Goal: Task Accomplishment & Management: Manage account settings

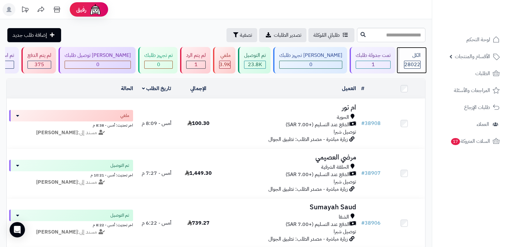
click at [414, 65] on span "28022" at bounding box center [412, 65] width 16 height 8
click at [9, 7] on rect at bounding box center [9, 9] width 13 height 13
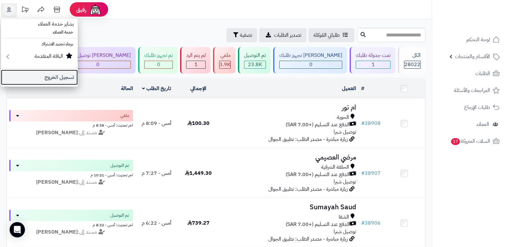
click at [59, 77] on link "تسجيل الخروج" at bounding box center [39, 77] width 77 height 15
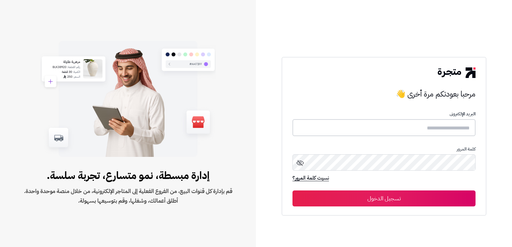
click at [450, 132] on input "text" at bounding box center [383, 127] width 183 height 17
type input "*"
type input "****"
click at [292, 191] on button "تسجيل الدخول" at bounding box center [383, 199] width 183 height 16
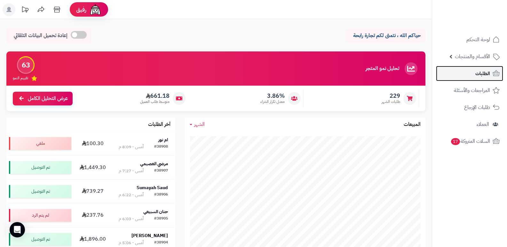
click at [475, 75] on span "الطلبات" at bounding box center [482, 73] width 15 height 9
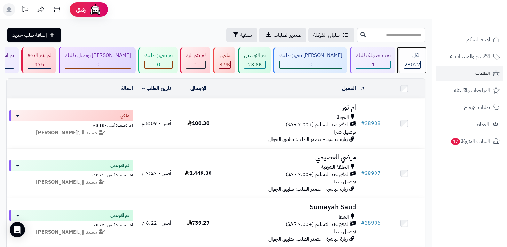
click at [404, 58] on div "الكل" at bounding box center [412, 55] width 17 height 7
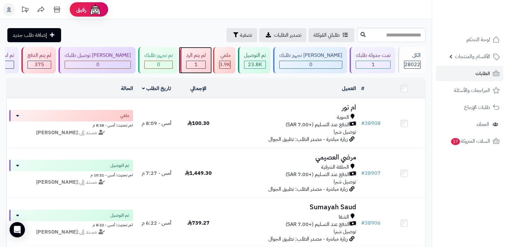
click at [204, 60] on div "لم يتم الرد 1" at bounding box center [195, 60] width 30 height 27
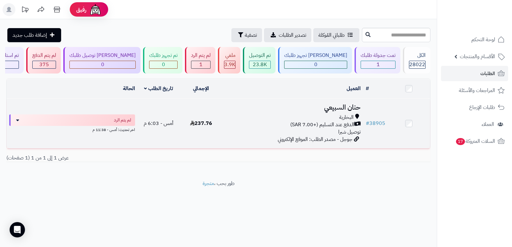
click at [332, 110] on h3 "حنان السبيعي" at bounding box center [292, 107] width 136 height 7
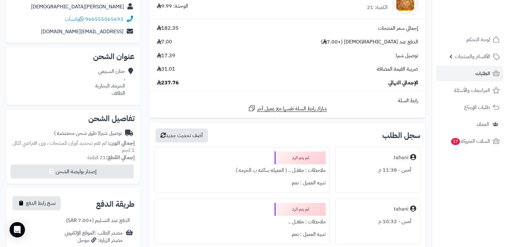
scroll to position [32, 0]
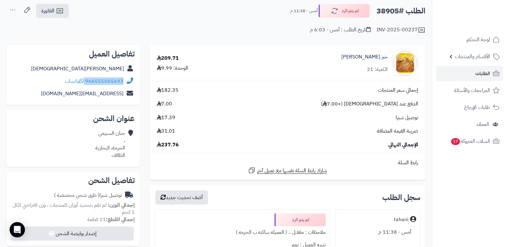
drag, startPoint x: 86, startPoint y: 80, endPoint x: 131, endPoint y: 81, distance: 45.7
click at [131, 81] on div "966555065693 واتساب" at bounding box center [73, 81] width 123 height 12
copy div "966555065693"
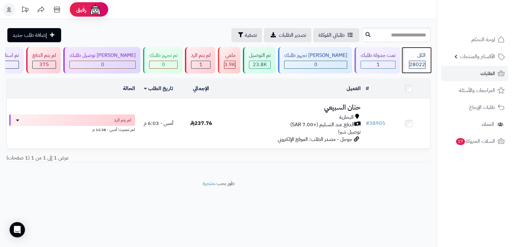
click at [409, 61] on span "28022" at bounding box center [417, 65] width 16 height 8
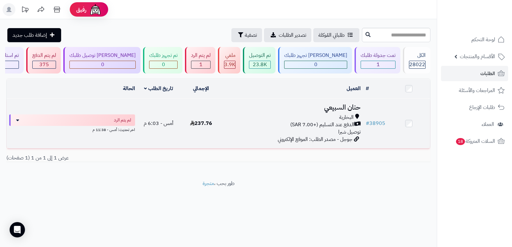
click at [334, 109] on h3 "حنان السبيعي" at bounding box center [292, 107] width 136 height 7
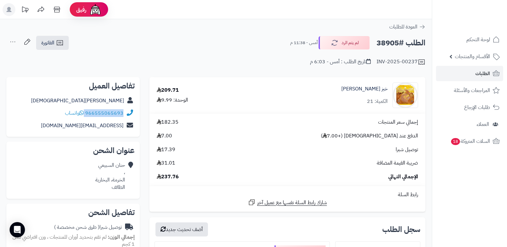
drag, startPoint x: 86, startPoint y: 113, endPoint x: 127, endPoint y: 114, distance: 40.9
click at [127, 114] on div "966555065693 واتساب" at bounding box center [73, 113] width 123 height 12
copy div "966555065693"
click at [354, 43] on button "لم يتم الرد" at bounding box center [343, 42] width 51 height 13
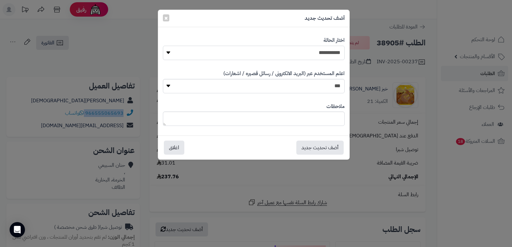
click at [308, 51] on select "**********" at bounding box center [254, 53] width 182 height 14
click at [163, 46] on select "**********" at bounding box center [254, 53] width 182 height 14
click at [331, 120] on textarea at bounding box center [254, 119] width 182 height 14
type textarea "**********"
click at [324, 147] on button "أضف تحديث جديد" at bounding box center [319, 147] width 47 height 14
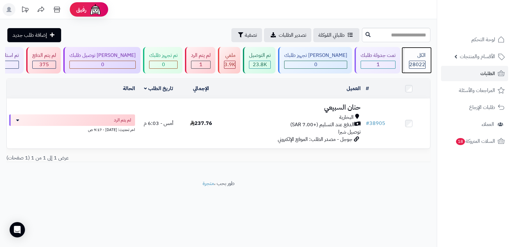
click at [414, 61] on span "28022" at bounding box center [417, 65] width 16 height 8
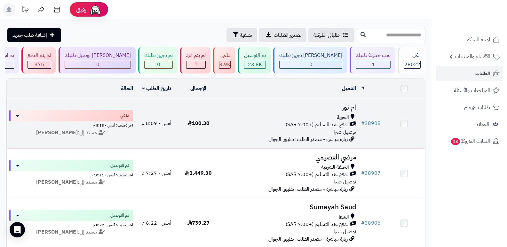
click at [347, 105] on h3 "ام نور" at bounding box center [289, 107] width 134 height 7
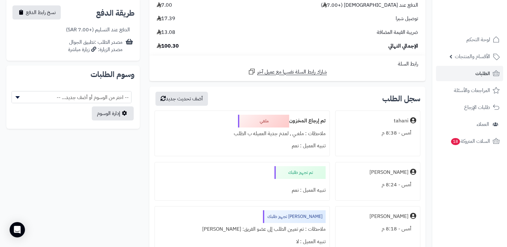
scroll to position [384, 0]
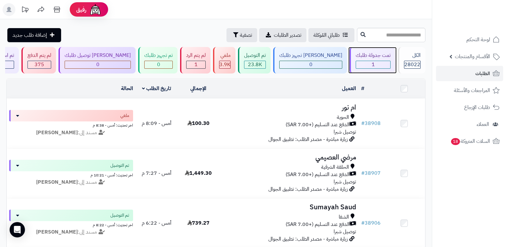
click at [371, 57] on div "تمت جدولة طلبك" at bounding box center [372, 55] width 35 height 7
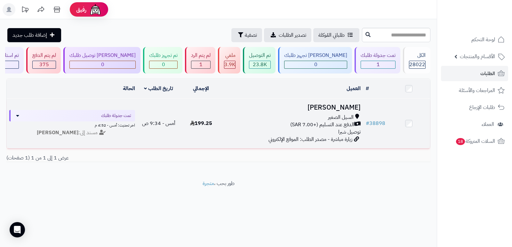
click at [351, 107] on h3 "[PERSON_NAME]" at bounding box center [292, 107] width 136 height 7
click at [350, 107] on h3 "[PERSON_NAME]" at bounding box center [292, 107] width 136 height 7
click at [345, 104] on h3 "[PERSON_NAME]" at bounding box center [292, 107] width 136 height 7
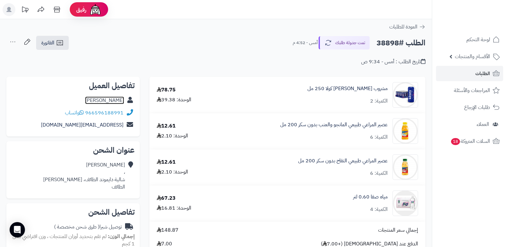
click at [119, 102] on link "رباب حسني" at bounding box center [104, 101] width 39 height 8
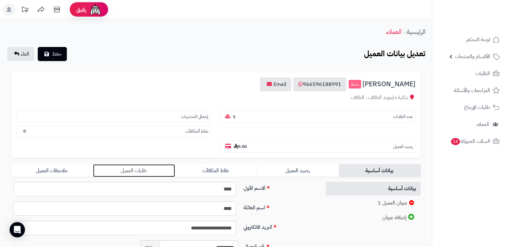
click at [133, 167] on link "طلبات العميل" at bounding box center [134, 170] width 82 height 13
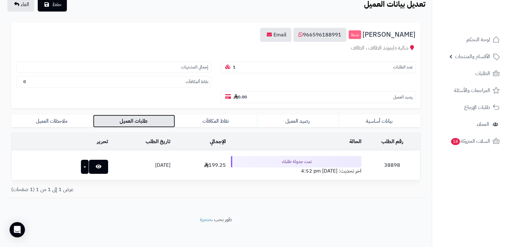
scroll to position [51, 0]
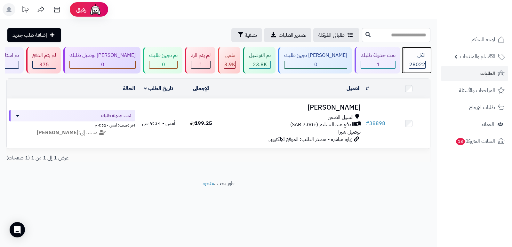
click at [420, 59] on div "الكل 28022" at bounding box center [415, 60] width 27 height 27
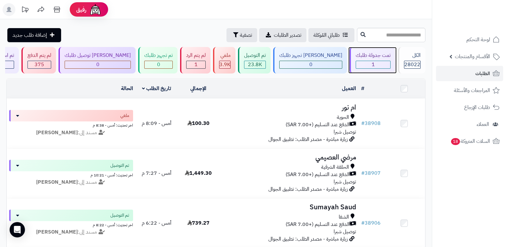
click at [365, 50] on div "تمت جدولة طلبك 1" at bounding box center [372, 60] width 46 height 27
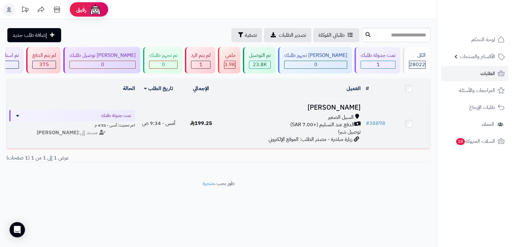
click at [345, 107] on h3 "[PERSON_NAME]" at bounding box center [292, 107] width 136 height 7
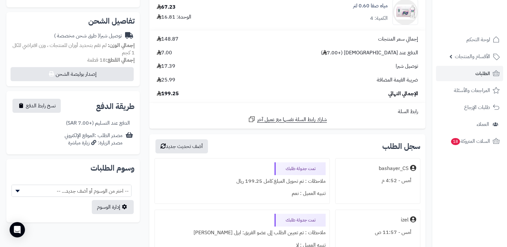
scroll to position [96, 0]
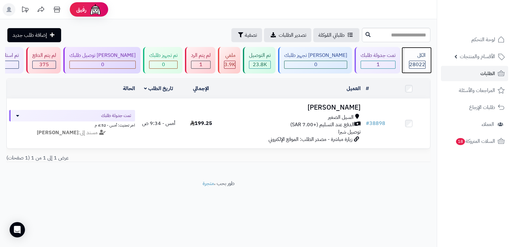
click at [422, 58] on div "الكل" at bounding box center [417, 55] width 17 height 7
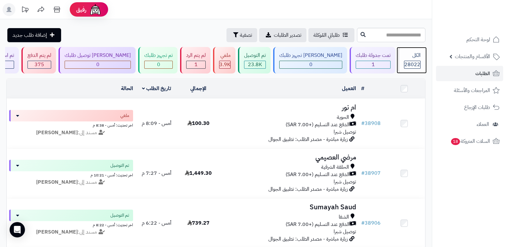
click at [417, 57] on div "الكل" at bounding box center [412, 55] width 17 height 7
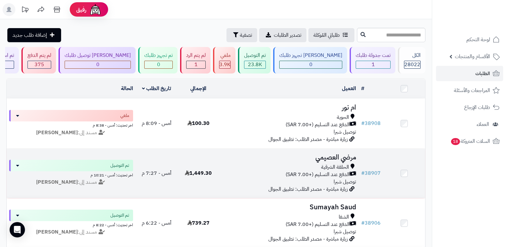
click at [317, 157] on h3 "مرضي العصيمي" at bounding box center [289, 157] width 134 height 7
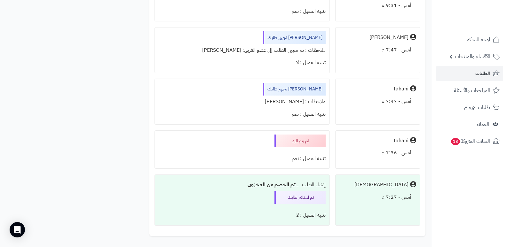
scroll to position [2563, 0]
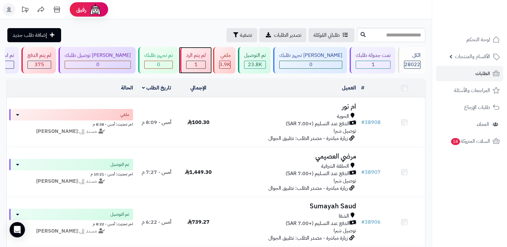
click at [206, 58] on div "لم يتم الرد" at bounding box center [196, 55] width 20 height 7
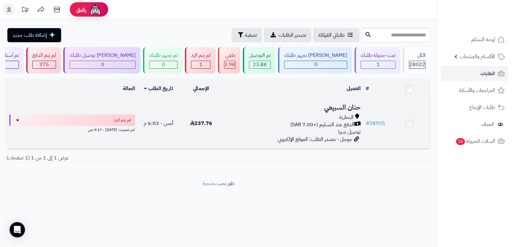
click at [338, 107] on h3 "حنان السبيعي" at bounding box center [292, 107] width 136 height 7
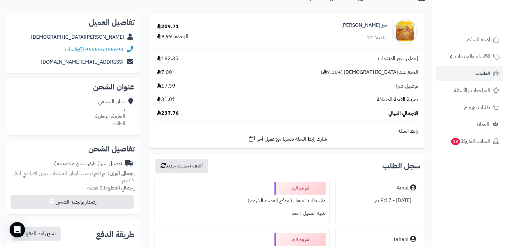
scroll to position [64, 0]
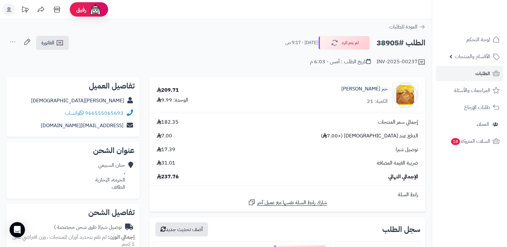
scroll to position [64, 0]
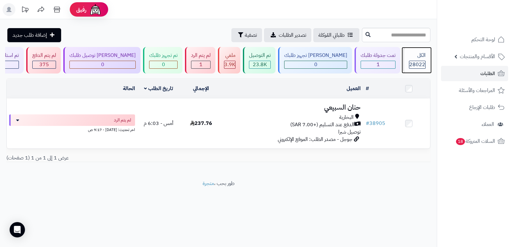
click at [412, 64] on span "28022" at bounding box center [417, 65] width 16 height 8
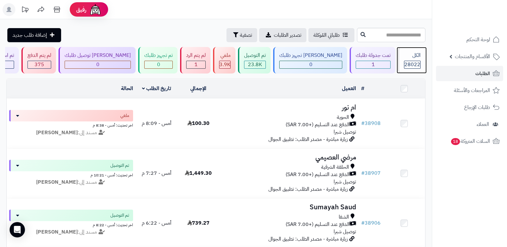
click at [411, 62] on span "28022" at bounding box center [412, 65] width 16 height 8
click at [412, 62] on span "28022" at bounding box center [412, 65] width 16 height 8
click at [411, 51] on div "الكل 28022" at bounding box center [411, 60] width 27 height 27
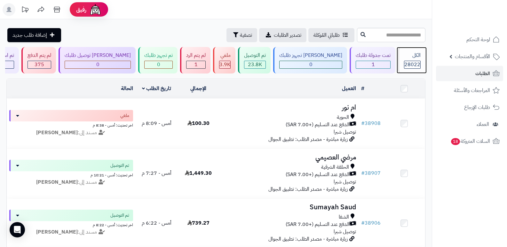
click at [411, 51] on div "الكل 28022" at bounding box center [411, 60] width 27 height 27
click at [404, 62] on div "28022" at bounding box center [412, 64] width 16 height 7
click at [405, 64] on span "28022" at bounding box center [412, 65] width 16 height 8
click at [413, 62] on span "28022" at bounding box center [412, 65] width 16 height 8
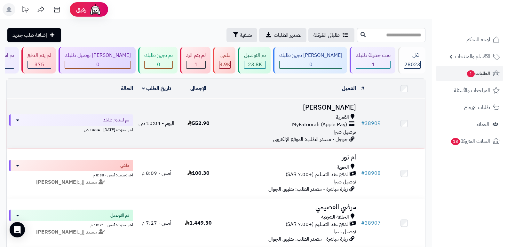
click at [332, 105] on h3 "عبدالهادي الزهراني" at bounding box center [289, 107] width 134 height 7
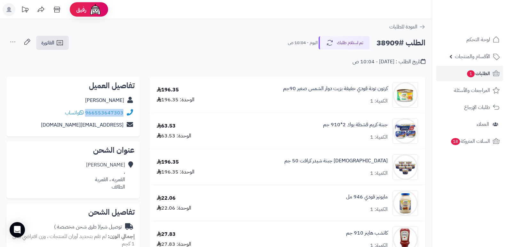
drag, startPoint x: 86, startPoint y: 113, endPoint x: 124, endPoint y: 117, distance: 38.2
click at [124, 117] on div "966553647303 واتساب" at bounding box center [73, 113] width 123 height 12
copy div "966553647303"
click at [348, 41] on button "تم استلام طلبك" at bounding box center [343, 42] width 51 height 13
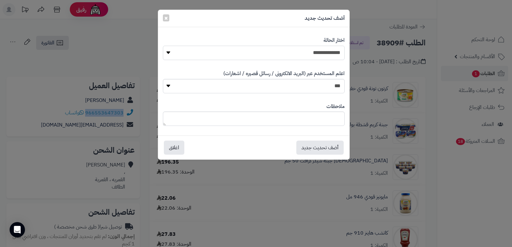
click at [279, 54] on select "**********" at bounding box center [254, 53] width 182 height 14
select select "*"
click at [163, 46] on select "**********" at bounding box center [254, 53] width 182 height 14
click at [318, 117] on textarea at bounding box center [254, 119] width 182 height 14
type textarea "****"
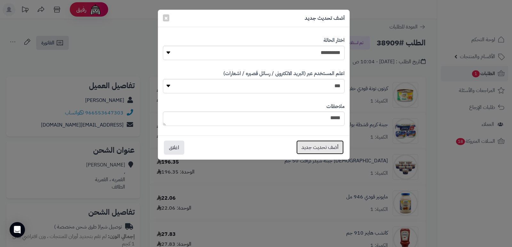
click at [318, 145] on button "أضف تحديث جديد" at bounding box center [319, 147] width 47 height 14
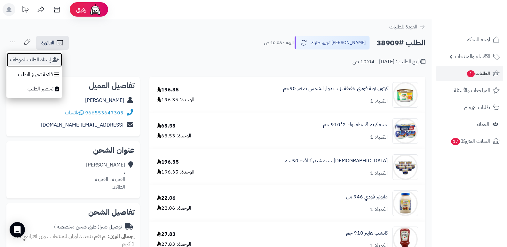
click at [39, 63] on button "إسناد الطلب لموظف" at bounding box center [34, 59] width 56 height 15
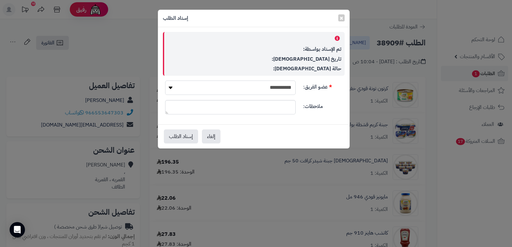
click at [267, 81] on select "**********" at bounding box center [230, 88] width 130 height 14
select select "**"
click at [165, 81] on select "**********" at bounding box center [230, 88] width 130 height 14
click at [190, 139] on button "إسناد الطلب" at bounding box center [181, 136] width 34 height 14
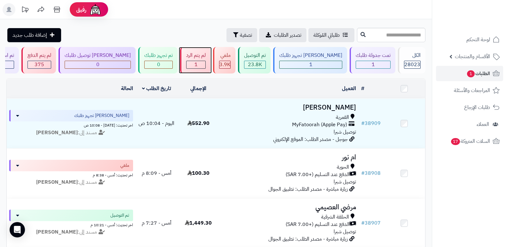
click at [206, 55] on div "لم يتم الرد" at bounding box center [196, 55] width 20 height 7
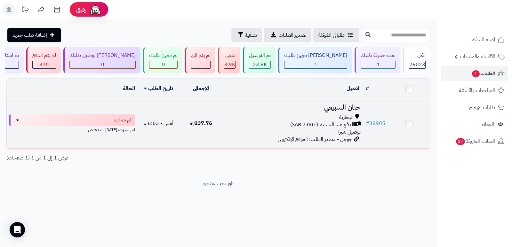
click at [347, 105] on h3 "حنان السبيعي" at bounding box center [292, 107] width 136 height 7
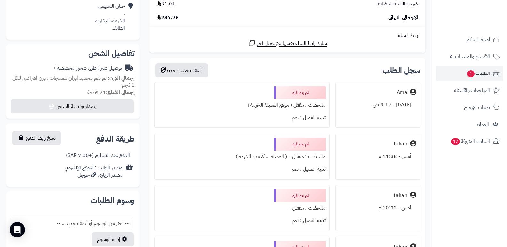
scroll to position [160, 0]
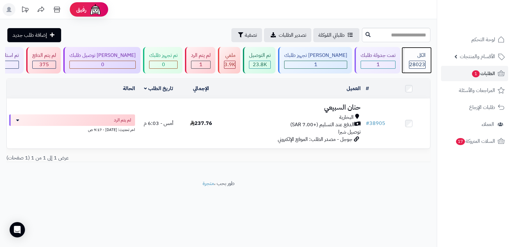
click at [418, 58] on div "الكل" at bounding box center [417, 55] width 17 height 7
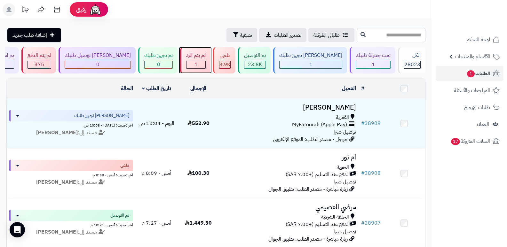
click at [210, 63] on div "لم يتم الرد 1" at bounding box center [195, 60] width 30 height 27
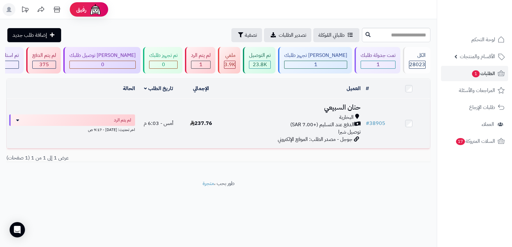
click at [349, 104] on h3 "حنان السبيعي" at bounding box center [292, 107] width 136 height 7
click at [343, 104] on h3 "حنان السبيعي" at bounding box center [292, 107] width 136 height 7
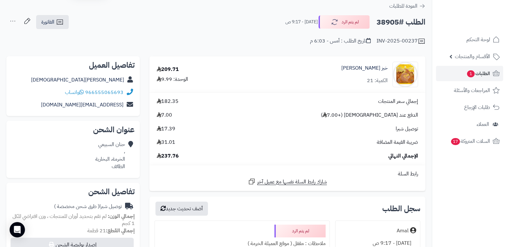
scroll to position [32, 0]
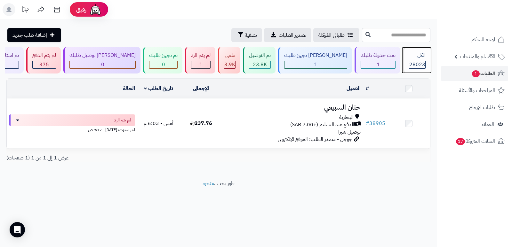
click at [413, 60] on div "الكل 28023" at bounding box center [415, 60] width 27 height 27
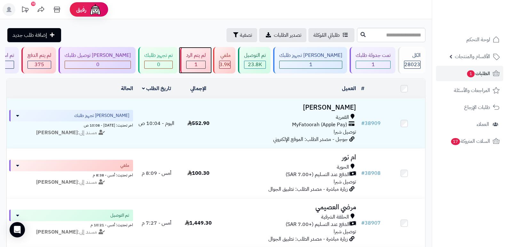
click at [205, 56] on div "لم يتم الرد" at bounding box center [196, 55] width 20 height 7
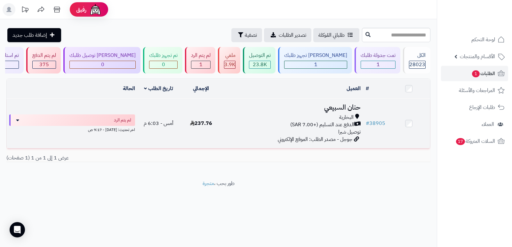
click at [348, 107] on h3 "حنان السبيعي" at bounding box center [292, 107] width 136 height 7
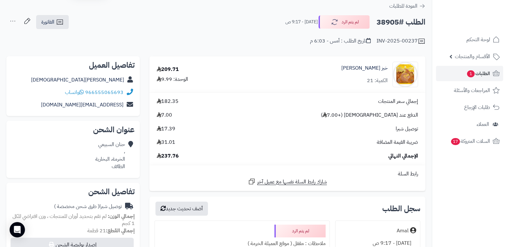
scroll to position [32, 0]
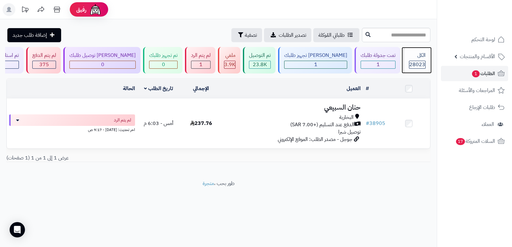
click at [421, 58] on div "الكل" at bounding box center [417, 55] width 17 height 7
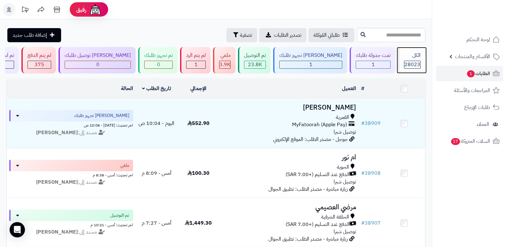
click at [404, 57] on div "الكل" at bounding box center [412, 55] width 17 height 7
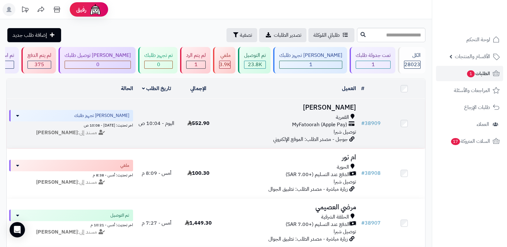
click at [330, 105] on h3 "[PERSON_NAME]" at bounding box center [289, 107] width 134 height 7
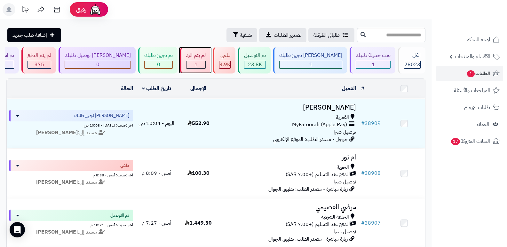
click at [206, 59] on div "لم يتم الرد" at bounding box center [196, 55] width 20 height 7
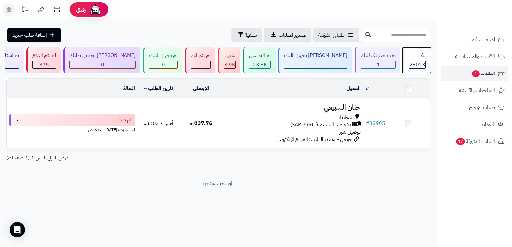
click at [418, 61] on span "28023" at bounding box center [417, 65] width 16 height 8
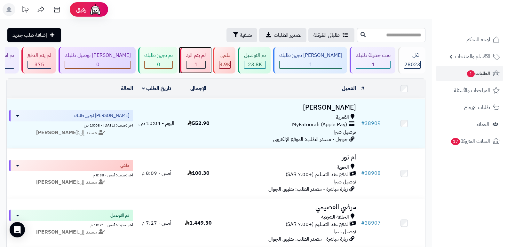
click at [208, 59] on div "لم يتم الرد 1" at bounding box center [195, 60] width 30 height 27
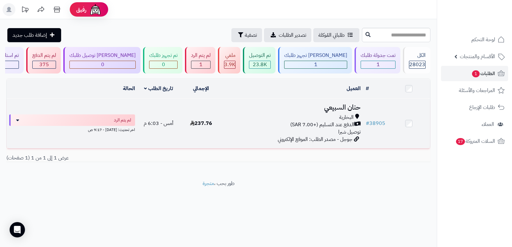
click at [340, 107] on h3 "حنان السبيعي" at bounding box center [292, 107] width 136 height 7
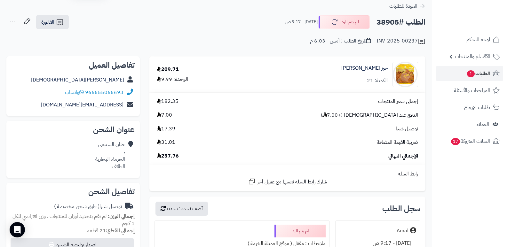
scroll to position [32, 0]
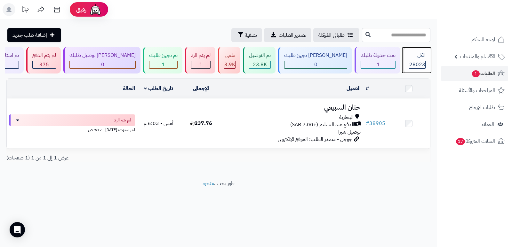
click at [418, 56] on div "الكل" at bounding box center [417, 55] width 17 height 7
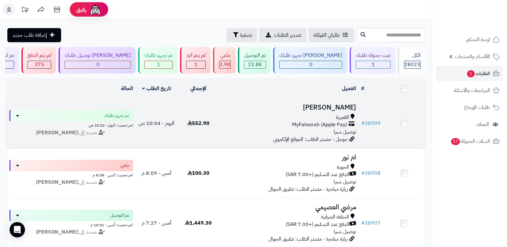
click at [335, 105] on h3 "[PERSON_NAME]" at bounding box center [289, 107] width 134 height 7
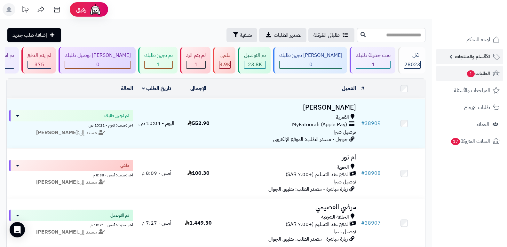
click at [481, 58] on span "الأقسام والمنتجات" at bounding box center [472, 56] width 35 height 9
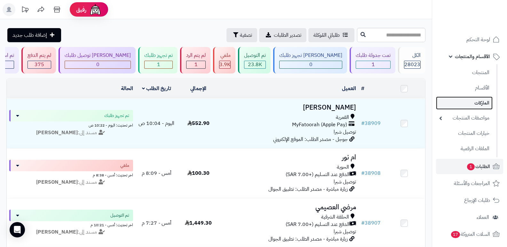
click at [473, 104] on link "الماركات" at bounding box center [464, 103] width 57 height 13
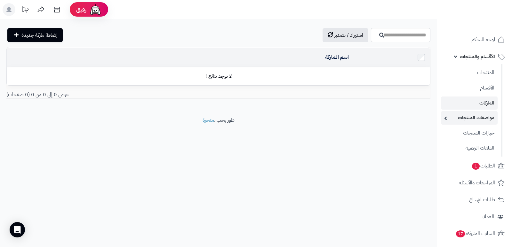
click at [475, 119] on link "مواصفات المنتجات" at bounding box center [469, 117] width 57 height 13
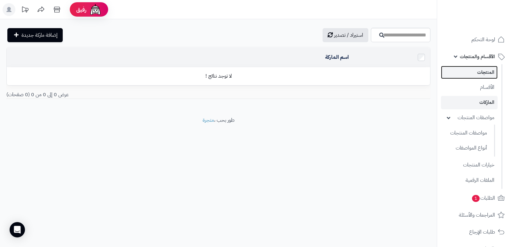
click at [491, 70] on link "المنتجات" at bounding box center [469, 72] width 57 height 13
click at [386, 37] on input "اسم الماركة" at bounding box center [400, 35] width 59 height 14
type input "*"
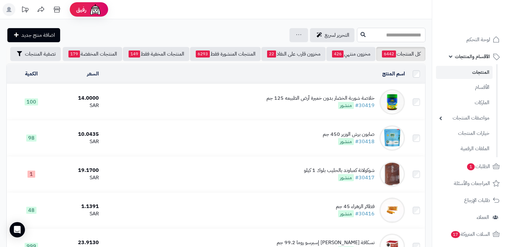
click at [386, 37] on input "text" at bounding box center [391, 35] width 68 height 14
drag, startPoint x: 419, startPoint y: 35, endPoint x: 424, endPoint y: 35, distance: 4.5
click at [424, 35] on input "********" at bounding box center [391, 35] width 68 height 14
type input "********"
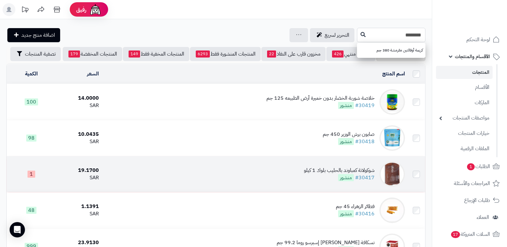
scroll to position [96, 0]
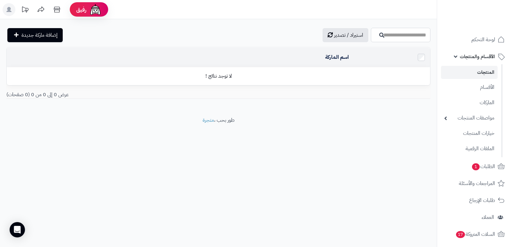
click at [405, 37] on input "اسم الماركة" at bounding box center [400, 35] width 59 height 14
type input "*******"
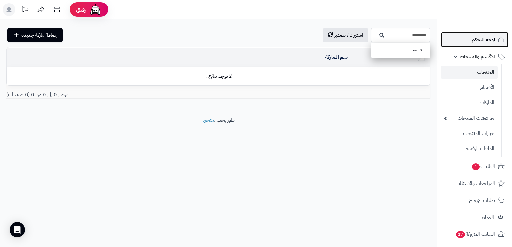
click at [476, 39] on span "لوحة التحكم" at bounding box center [482, 39] width 23 height 9
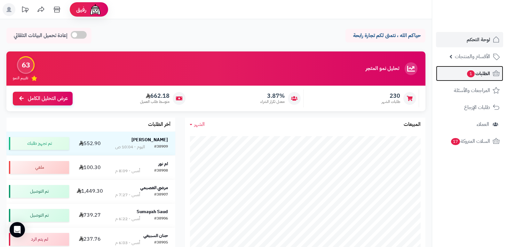
click at [486, 70] on span "الطلبات 1" at bounding box center [478, 73] width 24 height 9
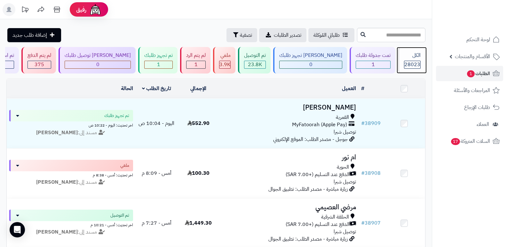
click at [414, 59] on div "الكل 28023" at bounding box center [411, 60] width 27 height 27
click at [413, 61] on span "28023" at bounding box center [412, 65] width 16 height 8
click at [409, 57] on div "الكل" at bounding box center [412, 55] width 17 height 7
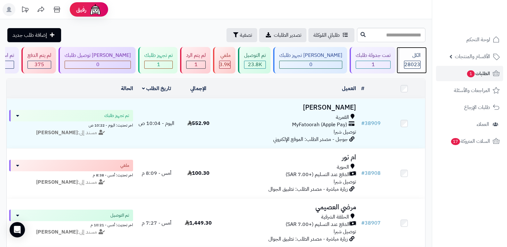
click at [417, 51] on div "الكل 28023" at bounding box center [411, 60] width 27 height 27
click at [406, 54] on div "الكل" at bounding box center [412, 55] width 17 height 7
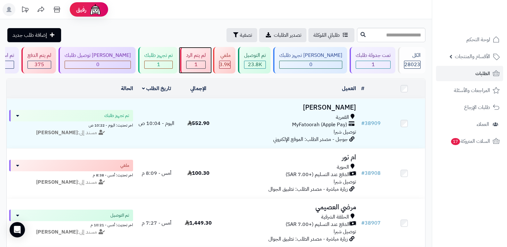
click at [200, 62] on div "1" at bounding box center [195, 64] width 19 height 7
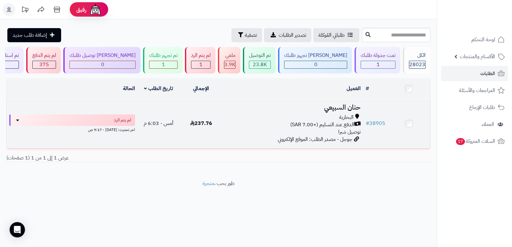
click at [348, 104] on h3 "حنان السبيعي" at bounding box center [292, 107] width 136 height 7
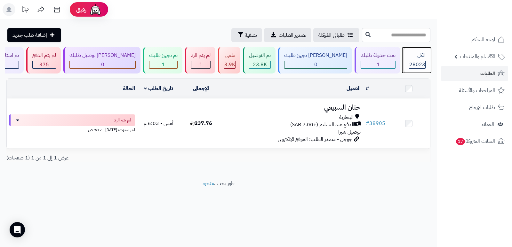
click at [418, 60] on div "الكل 28023" at bounding box center [415, 60] width 27 height 27
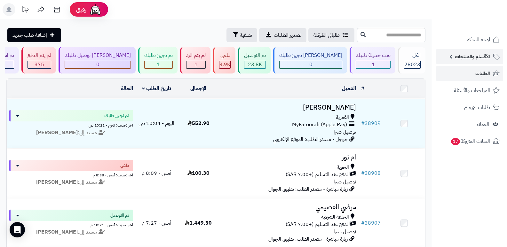
click at [481, 57] on span "الأقسام والمنتجات" at bounding box center [472, 56] width 35 height 9
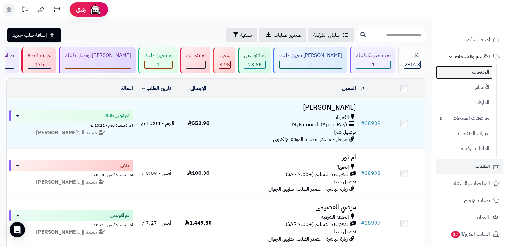
click at [480, 68] on link "المنتجات" at bounding box center [464, 72] width 57 height 13
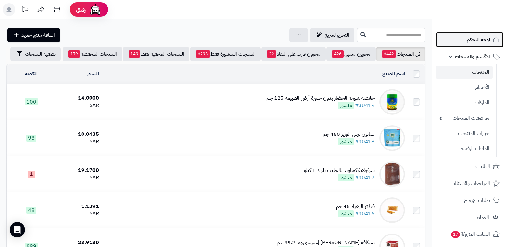
click at [474, 39] on span "لوحة التحكم" at bounding box center [477, 39] width 23 height 9
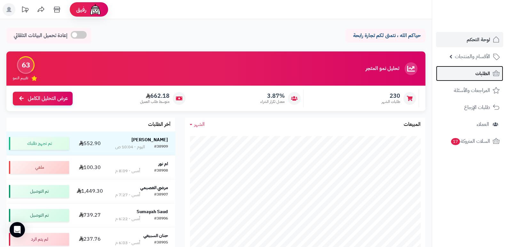
click at [477, 73] on span "الطلبات" at bounding box center [482, 73] width 15 height 9
